Goal: Browse casually

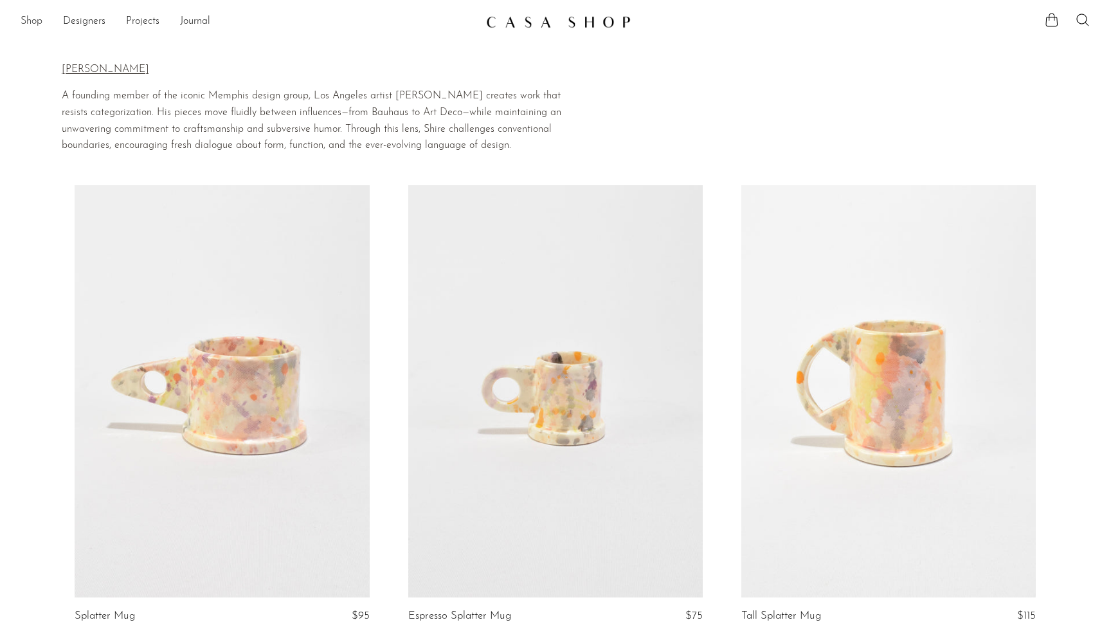
click at [33, 22] on link "Shop" at bounding box center [32, 21] width 22 height 17
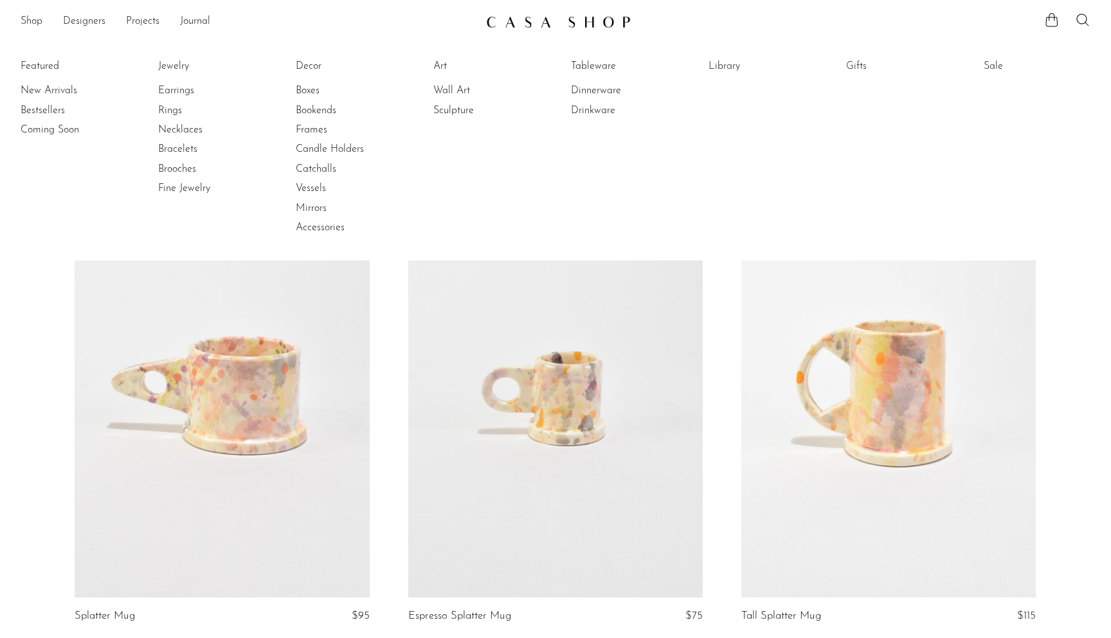
click at [580, 17] on img at bounding box center [558, 21] width 145 height 13
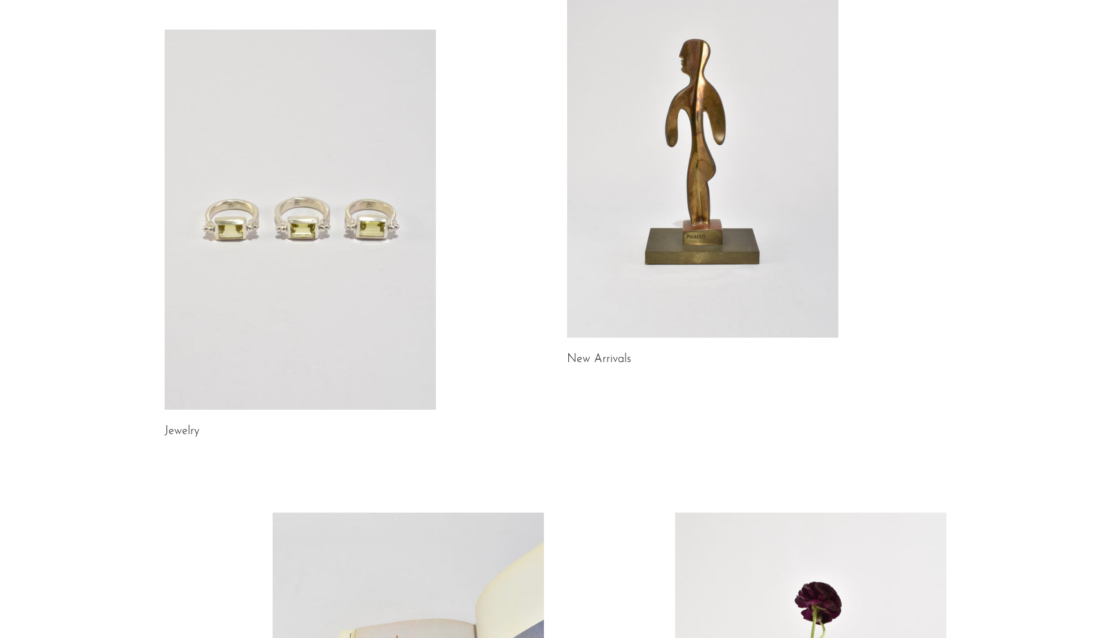
scroll to position [139, 0]
click at [689, 222] on link at bounding box center [702, 146] width 271 height 380
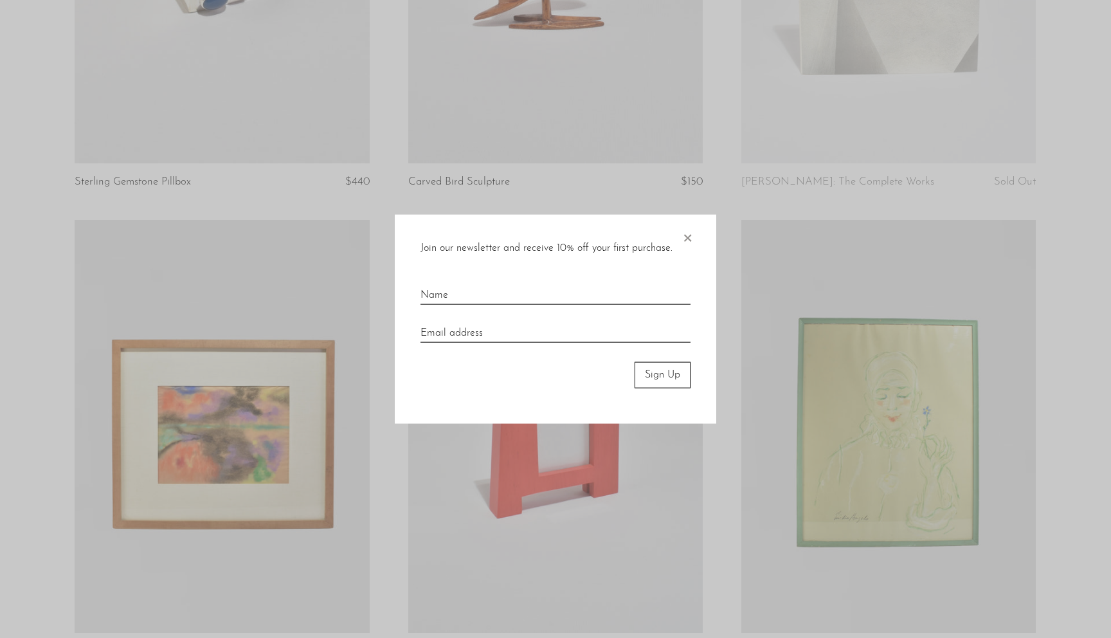
scroll to position [2291, 0]
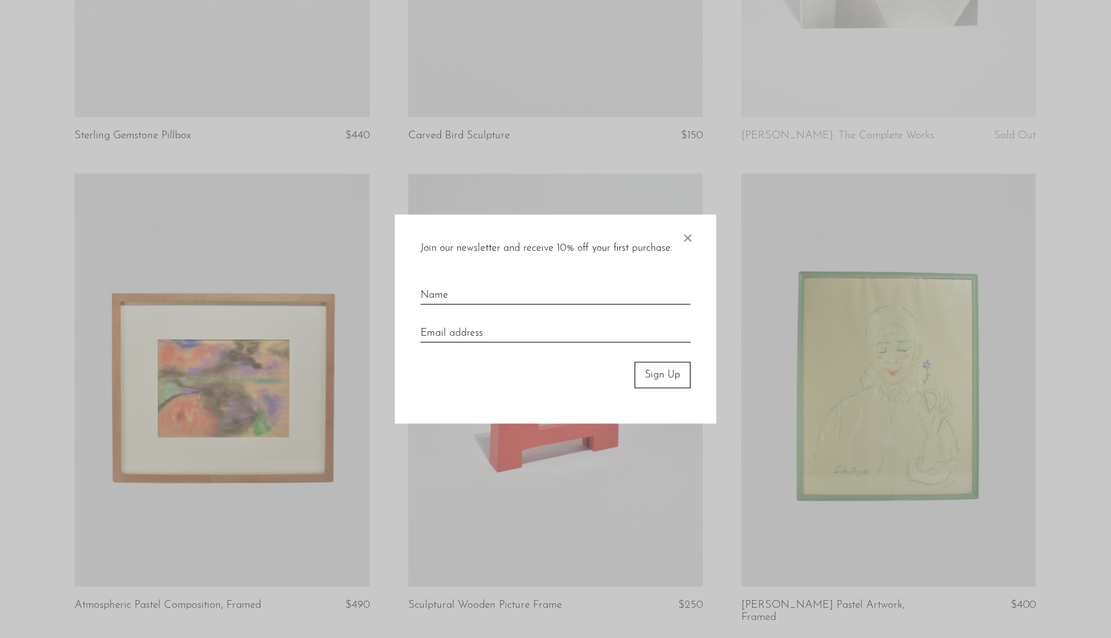
click at [689, 238] on span "×" at bounding box center [687, 235] width 13 height 41
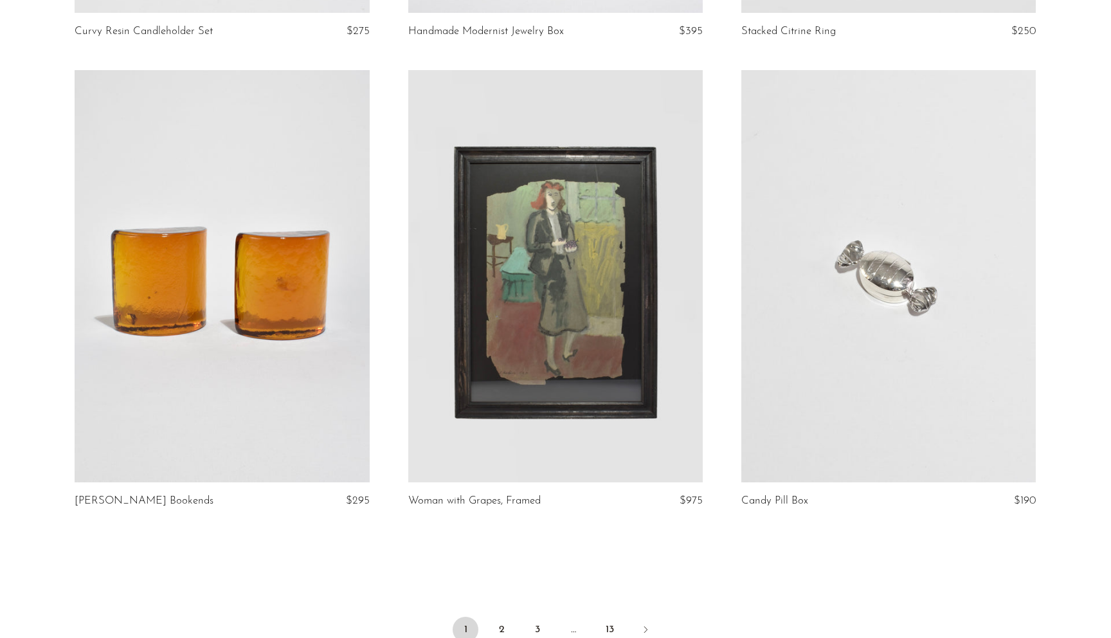
scroll to position [5292, 0]
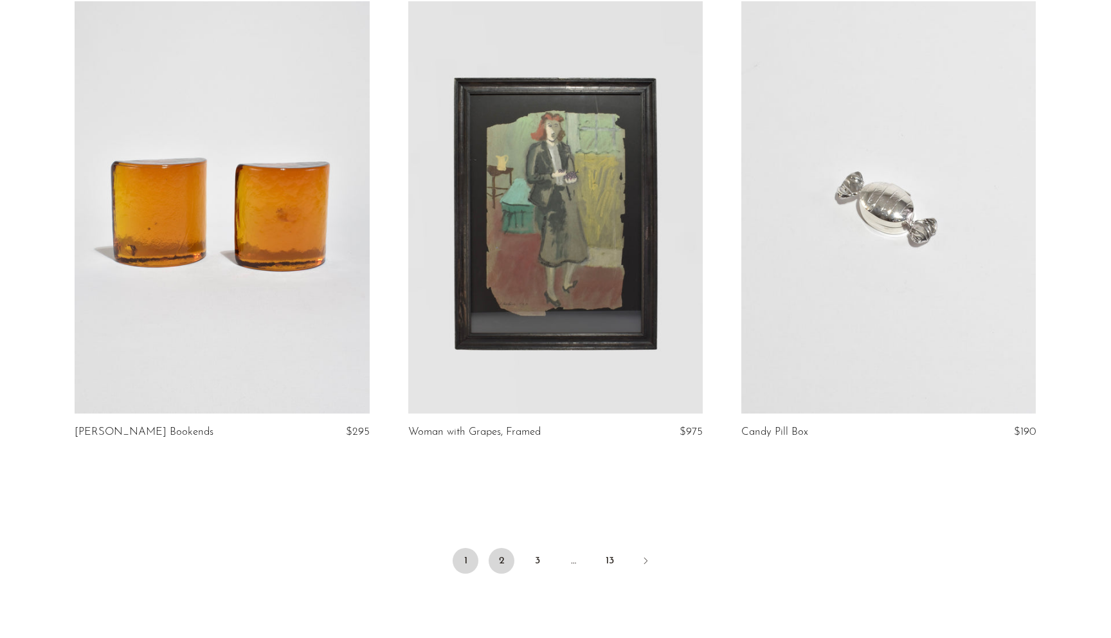
click at [496, 553] on link "2" at bounding box center [502, 561] width 26 height 26
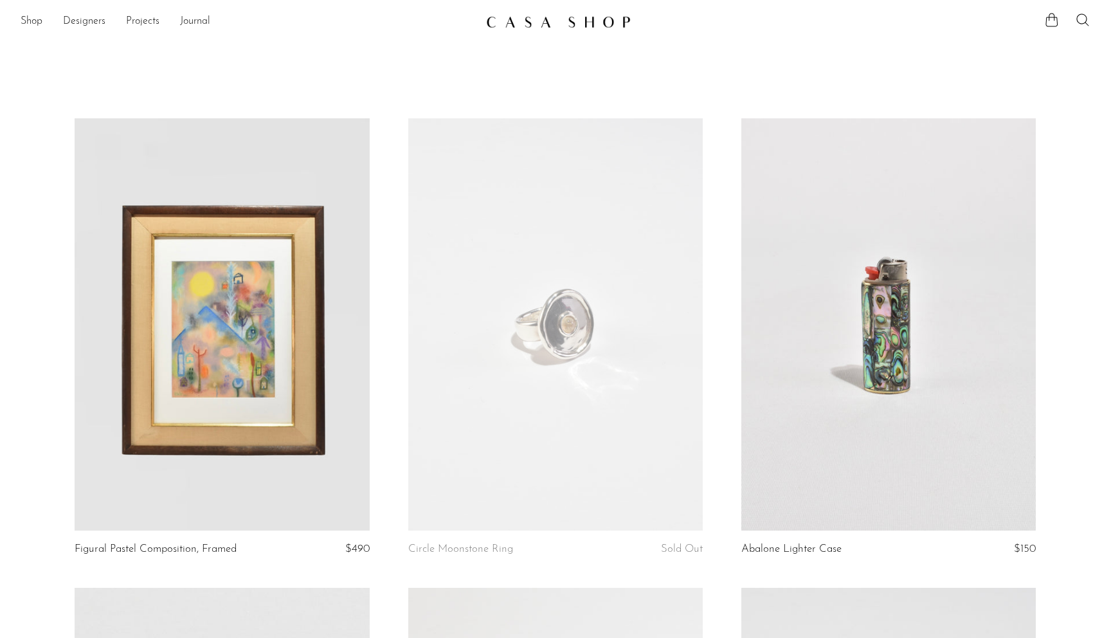
click at [600, 22] on img at bounding box center [558, 21] width 145 height 13
